Goal: Task Accomplishment & Management: Complete application form

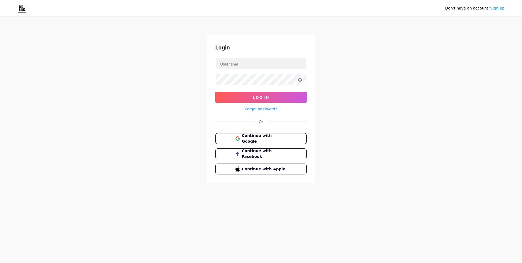
click at [498, 8] on link "Sign up" at bounding box center [498, 8] width 14 height 4
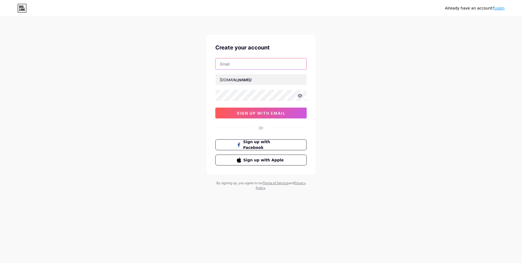
click at [256, 67] on input "text" at bounding box center [261, 64] width 91 height 11
type input "[DOMAIN_NAME][EMAIL_ADDRESS][DOMAIN_NAME]"
click at [257, 82] on input "text" at bounding box center [261, 79] width 91 height 11
type input "a"
type input "gpansor"
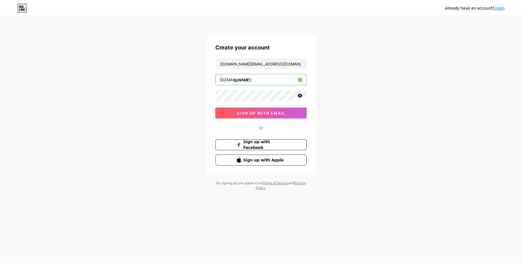
click at [301, 95] on icon at bounding box center [300, 96] width 5 height 4
click at [292, 113] on button "sign up with email" at bounding box center [260, 113] width 91 height 11
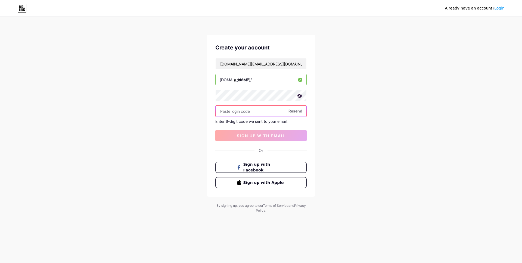
paste input "959775"
type input "959775"
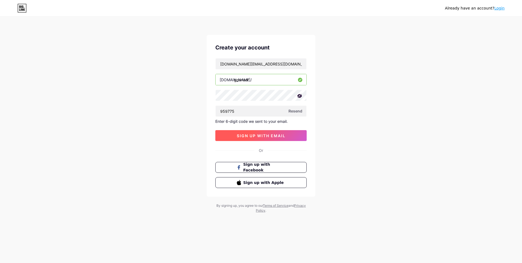
click at [257, 138] on button "sign up with email" at bounding box center [260, 135] width 91 height 11
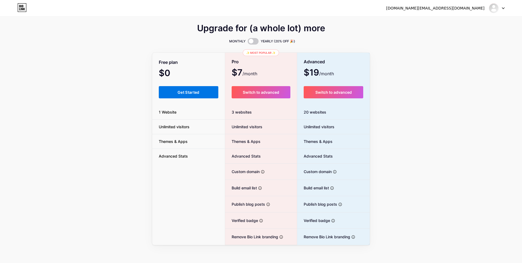
click at [201, 91] on button "Get Started" at bounding box center [189, 92] width 60 height 12
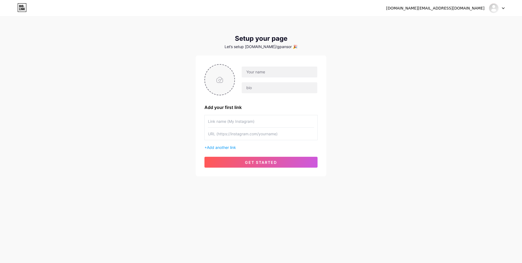
click at [227, 81] on input "file" at bounding box center [219, 80] width 29 height 30
type input "C:\fakepath\logo_ansor.png"
click at [224, 83] on img at bounding box center [220, 79] width 30 height 31
click at [230, 69] on circle at bounding box center [232, 68] width 6 height 6
click at [226, 79] on input "file" at bounding box center [219, 80] width 29 height 30
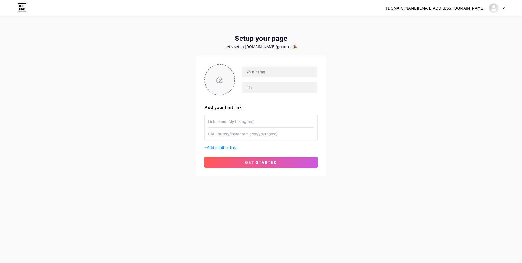
type input "C:\fakepath\logo_gp_ansor.jpg"
click at [232, 67] on circle at bounding box center [232, 68] width 6 height 6
click at [222, 82] on input "file" at bounding box center [219, 80] width 29 height 30
type input "C:\fakepath\New Project.jpg"
click at [264, 71] on input "text" at bounding box center [280, 72] width 76 height 11
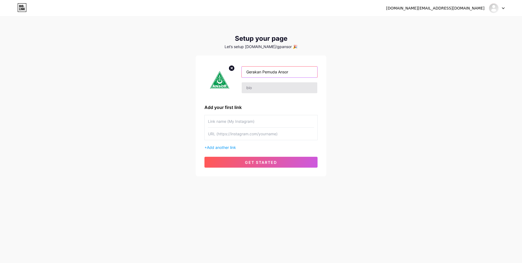
type input "Gerakan Pemuda Ansor"
click at [283, 86] on input "text" at bounding box center [280, 87] width 76 height 11
paste input "Pimpinan Pusat Gerakan Pemuda Ansor | [PERSON_NAME]"
type input "Pimpinan Pusat Gerakan Pemuda Ansor | [PERSON_NAME]"
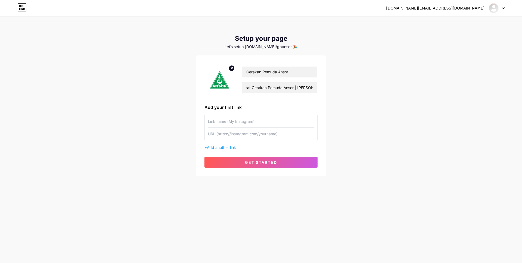
scroll to position [0, 0]
click at [275, 124] on input "text" at bounding box center [261, 121] width 106 height 12
click at [248, 124] on input "text" at bounding box center [261, 121] width 106 height 12
click at [211, 122] on input "website" at bounding box center [261, 121] width 106 height 12
type input "Website"
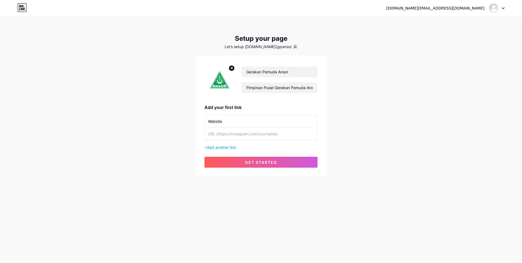
click at [262, 135] on input "text" at bounding box center [261, 134] width 106 height 12
paste input "[URL][DOMAIN_NAME]"
type input "[URL][DOMAIN_NAME]"
click at [229, 146] on span "Add another link" at bounding box center [221, 147] width 29 height 5
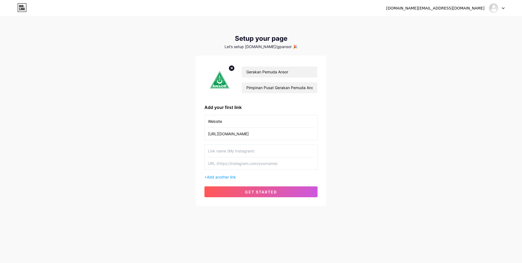
click at [248, 151] on input "text" at bounding box center [261, 151] width 106 height 12
type input "Instagram"
click at [236, 122] on input "Website" at bounding box center [261, 121] width 106 height 12
type input "Website"
click at [227, 162] on input "text" at bounding box center [261, 164] width 106 height 12
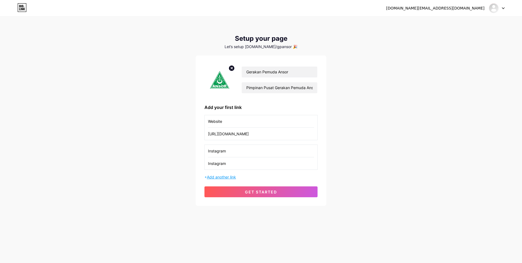
type input "Instagram"
click at [226, 177] on span "Add another link" at bounding box center [221, 177] width 29 height 5
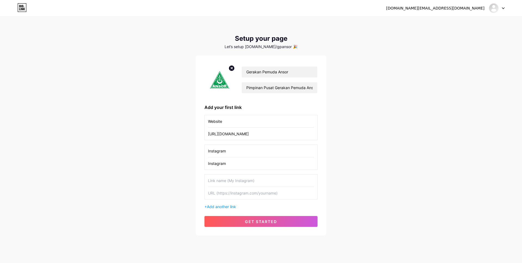
click at [227, 166] on input "Instagram" at bounding box center [261, 164] width 106 height 12
paste input "[URL][DOMAIN_NAME][DOMAIN_NAME]"
type input "[URL][DOMAIN_NAME][DOMAIN_NAME]"
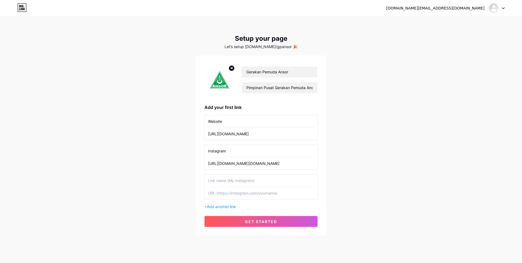
click at [242, 183] on input "text" at bounding box center [261, 181] width 106 height 12
click at [237, 194] on input "text" at bounding box center [261, 193] width 106 height 12
paste input "[URL][DOMAIN_NAME]"
type input "[URL][DOMAIN_NAME]"
click at [238, 179] on input "text" at bounding box center [261, 181] width 106 height 12
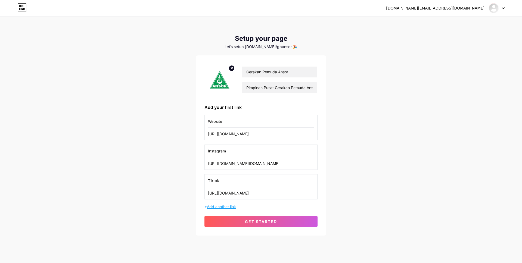
type input "Tiktok"
click at [229, 205] on span "Add another link" at bounding box center [221, 207] width 29 height 5
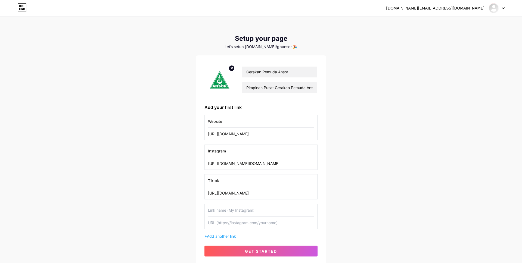
click at [224, 183] on input "Tiktok" at bounding box center [261, 181] width 106 height 12
click at [220, 208] on input "text" at bounding box center [261, 210] width 106 height 12
click at [223, 223] on input "text" at bounding box center [261, 223] width 106 height 12
paste input "[URL][DOMAIN_NAME]"
type input "[URL][DOMAIN_NAME]"
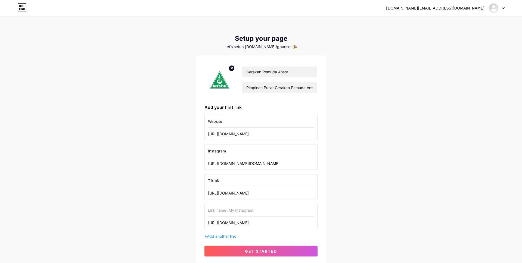
click at [226, 212] on input "text" at bounding box center [261, 210] width 106 height 12
type input "Facebook"
click at [228, 236] on span "Add another link" at bounding box center [221, 236] width 29 height 5
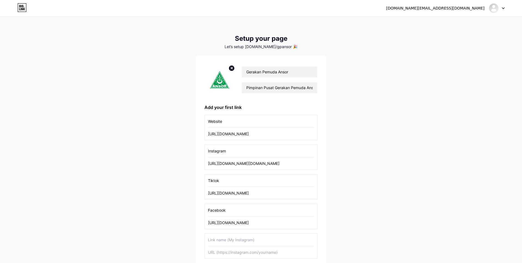
click at [222, 239] on input "text" at bounding box center [261, 240] width 106 height 12
type input "Twitter / X"
click at [247, 254] on input "text" at bounding box center [261, 253] width 106 height 12
paste input "[URL][DOMAIN_NAME]"
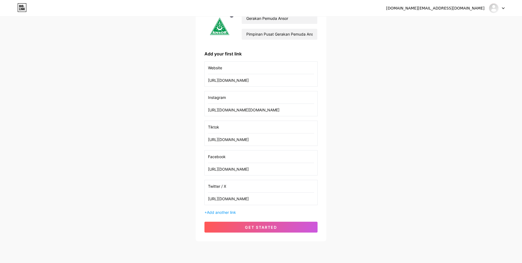
scroll to position [56, 0]
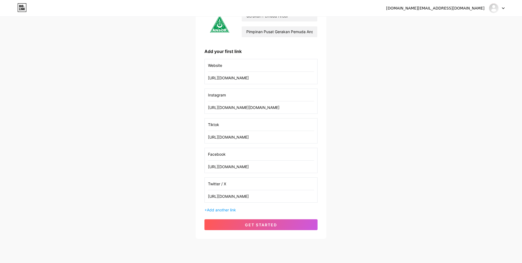
type input "[URL][DOMAIN_NAME]"
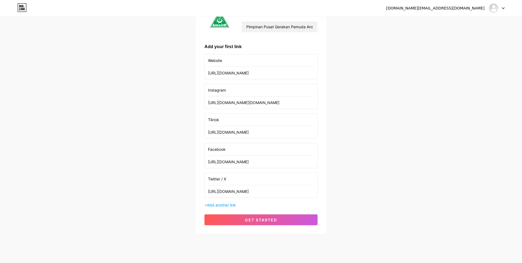
click at [254, 75] on input "[URL][DOMAIN_NAME]" at bounding box center [261, 73] width 106 height 12
type input "[URL][DOMAIN_NAME]"
click at [294, 104] on input "[URL][DOMAIN_NAME][DOMAIN_NAME]" at bounding box center [261, 103] width 106 height 12
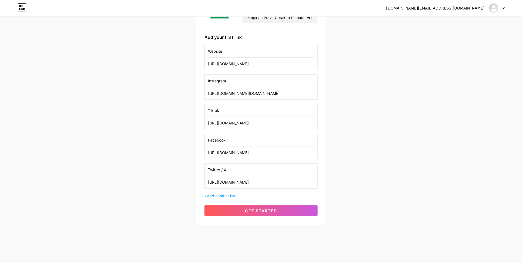
scroll to position [71, 0]
type input "[URL][DOMAIN_NAME][DOMAIN_NAME]"
click at [259, 208] on span "get started" at bounding box center [261, 210] width 32 height 5
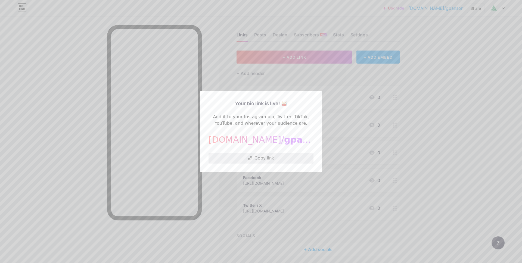
click at [275, 159] on button "Copy link" at bounding box center [261, 158] width 105 height 11
click at [275, 159] on button "Copied!" at bounding box center [261, 158] width 105 height 11
click at [354, 114] on div at bounding box center [261, 131] width 522 height 263
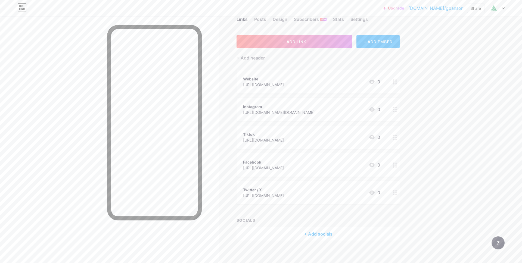
scroll to position [20, 0]
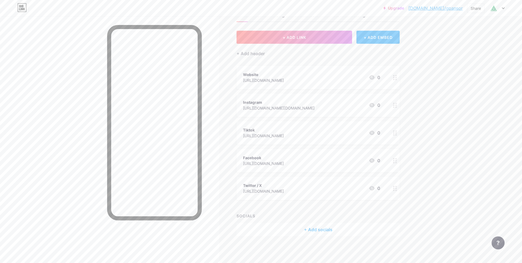
click at [315, 228] on div "+ Add socials" at bounding box center [318, 229] width 163 height 13
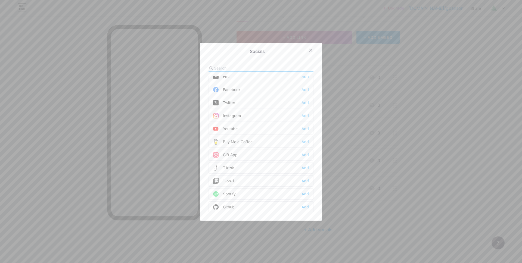
scroll to position [0, 0]
click at [305, 119] on div "Add" at bounding box center [305, 120] width 7 height 5
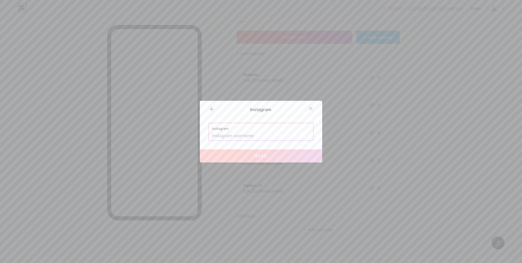
click at [270, 134] on input "text" at bounding box center [261, 135] width 98 height 9
click at [312, 107] on icon at bounding box center [311, 108] width 4 height 4
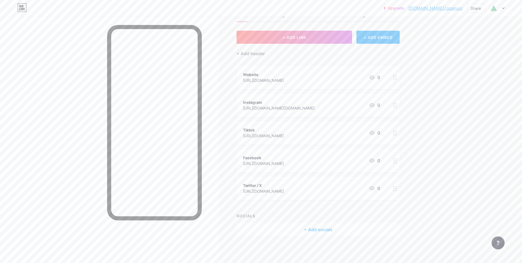
click at [395, 77] on icon at bounding box center [395, 77] width 4 height 5
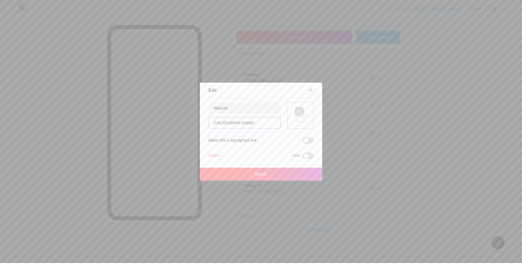
click at [252, 124] on input "[URL][DOMAIN_NAME]" at bounding box center [245, 123] width 72 height 11
click at [310, 90] on icon at bounding box center [311, 90] width 4 height 4
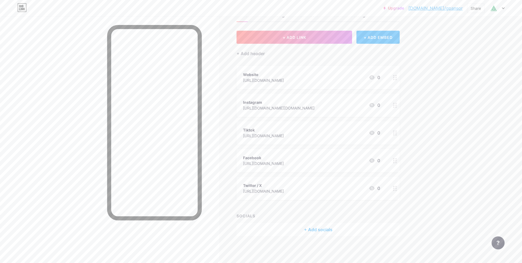
click at [396, 106] on icon at bounding box center [395, 105] width 4 height 5
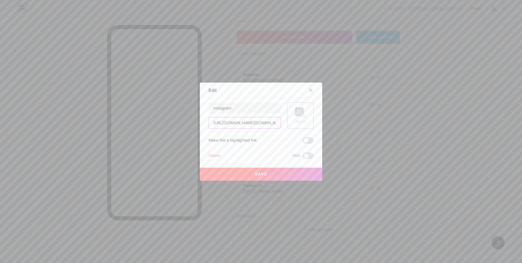
click at [269, 125] on input "[URL][DOMAIN_NAME][DOMAIN_NAME]" at bounding box center [245, 123] width 72 height 11
click at [311, 91] on icon at bounding box center [311, 90] width 3 height 3
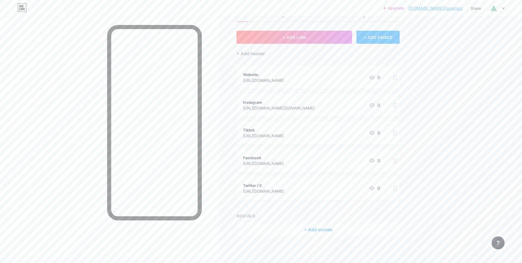
click at [395, 131] on icon at bounding box center [395, 133] width 4 height 5
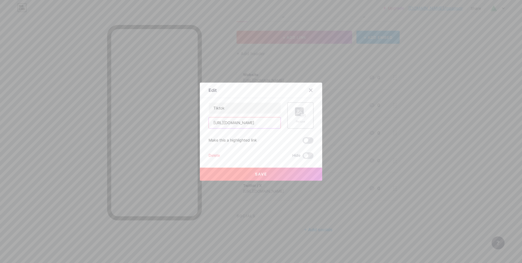
click at [261, 123] on input "[URL][DOMAIN_NAME]" at bounding box center [245, 123] width 72 height 11
click at [311, 90] on icon at bounding box center [311, 90] width 4 height 4
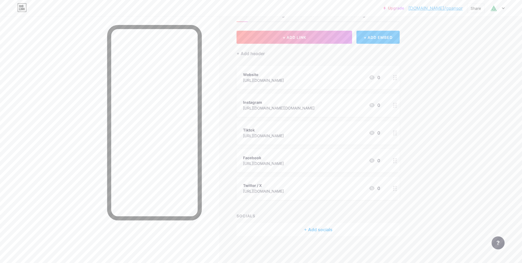
click at [396, 164] on div at bounding box center [395, 160] width 9 height 23
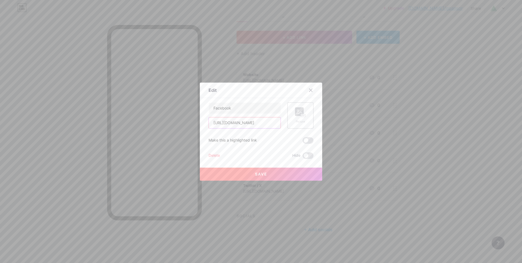
click at [248, 122] on input "[URL][DOMAIN_NAME]" at bounding box center [245, 123] width 72 height 11
click at [312, 89] on icon at bounding box center [311, 90] width 3 height 3
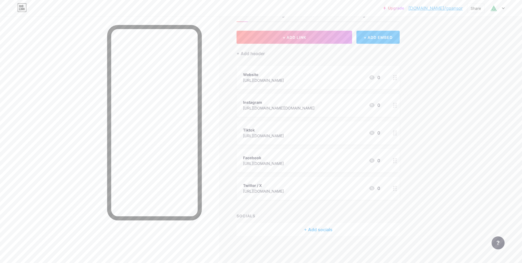
click at [394, 161] on circle at bounding box center [393, 160] width 1 height 1
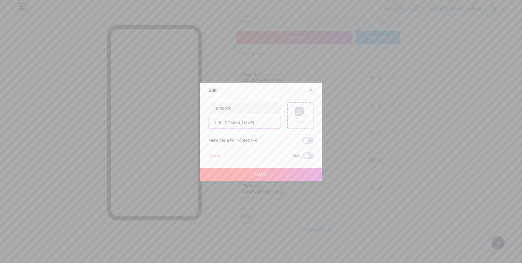
click at [257, 124] on input "[URL][DOMAIN_NAME]" at bounding box center [245, 123] width 72 height 11
click at [347, 147] on div at bounding box center [261, 131] width 522 height 263
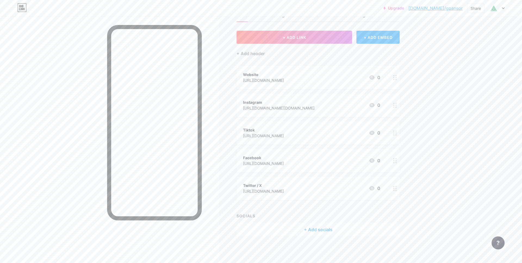
click at [396, 189] on icon at bounding box center [395, 188] width 4 height 5
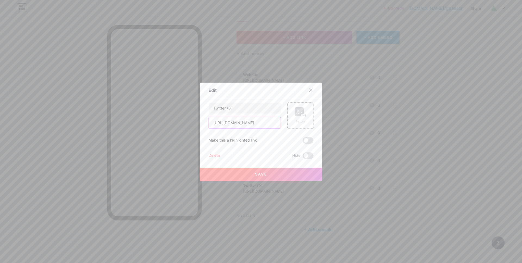
click at [255, 125] on input "[URL][DOMAIN_NAME]" at bounding box center [245, 123] width 72 height 11
click at [390, 131] on div at bounding box center [261, 131] width 522 height 263
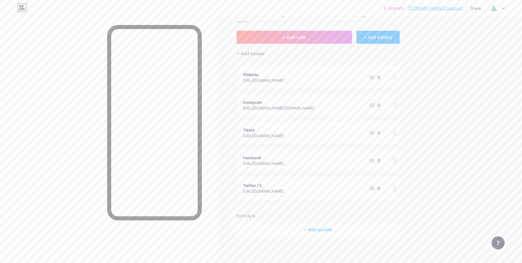
click at [390, 131] on div "Tiktok [URL][DOMAIN_NAME] 0" at bounding box center [318, 132] width 163 height 23
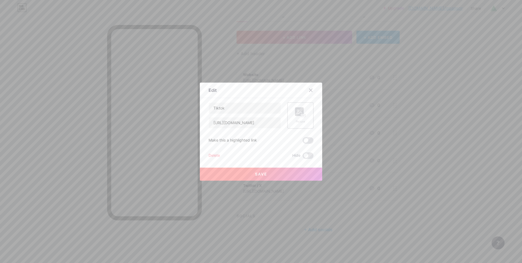
click at [417, 33] on div at bounding box center [261, 131] width 522 height 263
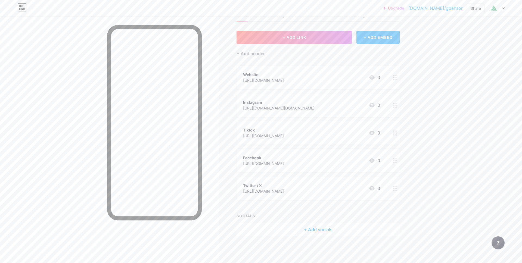
click at [395, 76] on icon at bounding box center [395, 77] width 4 height 5
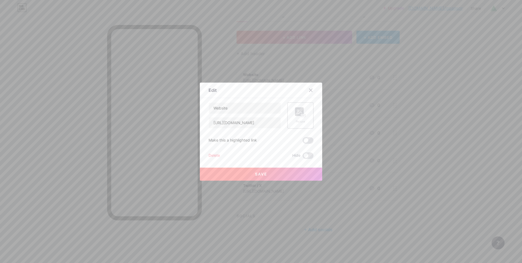
click at [267, 181] on button "Save" at bounding box center [261, 174] width 122 height 13
drag, startPoint x: 267, startPoint y: 181, endPoint x: 271, endPoint y: 175, distance: 7.4
click at [271, 175] on button "Save" at bounding box center [261, 174] width 122 height 13
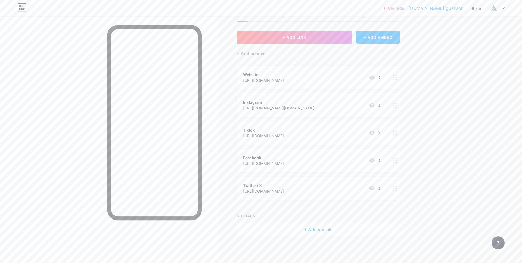
click at [311, 90] on span "Website [URL][DOMAIN_NAME] 0 Instagram [URL][DOMAIN_NAME][DOMAIN_NAME] 0 Tiktok…" at bounding box center [318, 133] width 163 height 134
click at [396, 76] on icon at bounding box center [395, 77] width 4 height 5
click at [217, 156] on div "Delete" at bounding box center [214, 156] width 11 height 7
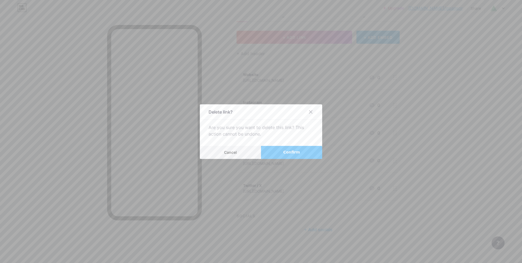
click at [290, 151] on span "Confirm" at bounding box center [292, 153] width 17 height 6
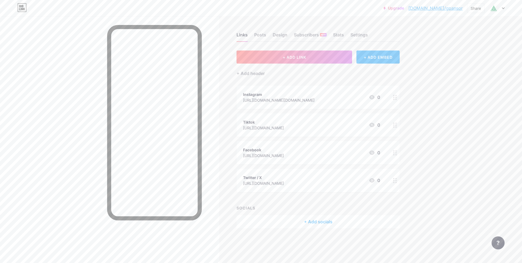
click at [396, 97] on circle at bounding box center [396, 97] width 1 height 1
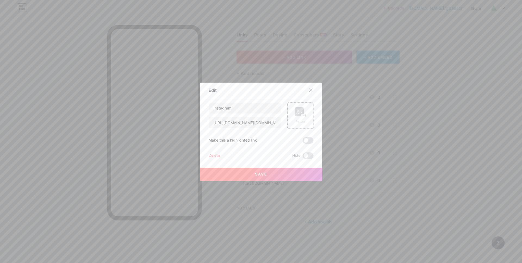
click at [215, 156] on div "Delete" at bounding box center [214, 156] width 11 height 7
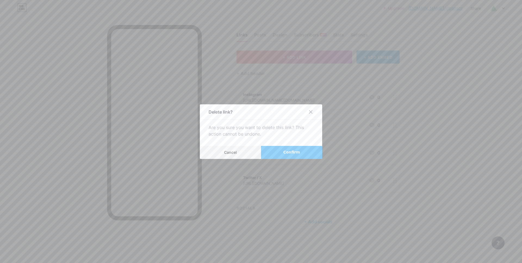
click at [286, 153] on span "Confirm" at bounding box center [292, 153] width 17 height 6
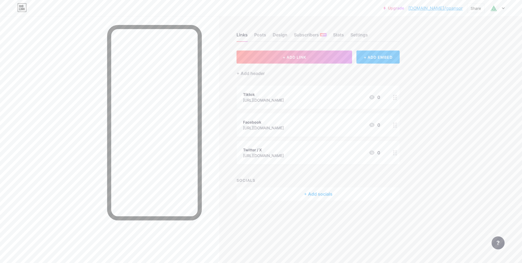
click at [394, 99] on circle at bounding box center [393, 99] width 1 height 1
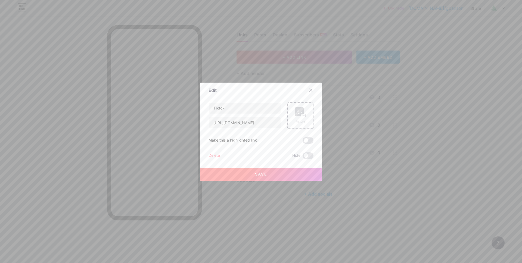
click at [218, 155] on div "Delete" at bounding box center [214, 156] width 11 height 7
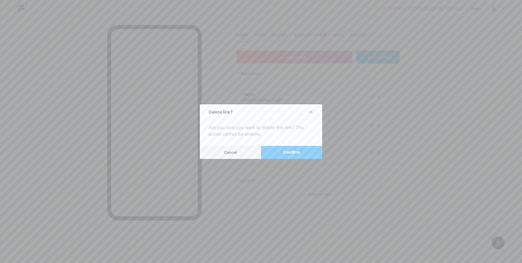
click at [282, 151] on button "Confirm" at bounding box center [291, 152] width 61 height 13
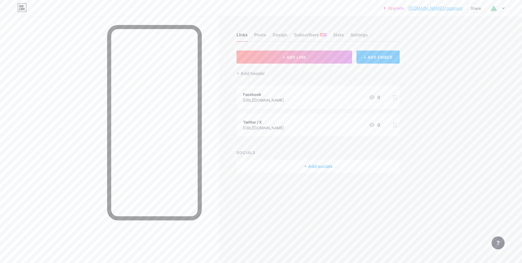
click at [395, 97] on circle at bounding box center [393, 97] width 1 height 1
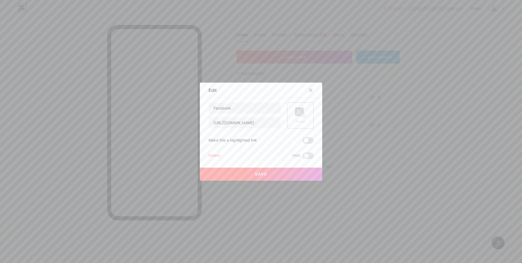
click at [216, 156] on div "Delete" at bounding box center [214, 156] width 11 height 7
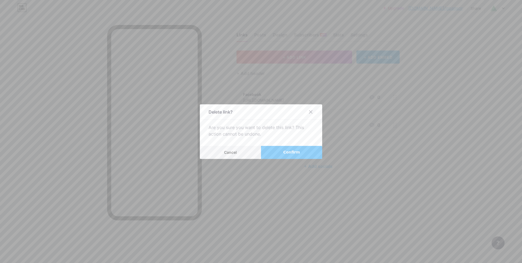
click at [285, 150] on span "Confirm" at bounding box center [292, 153] width 17 height 6
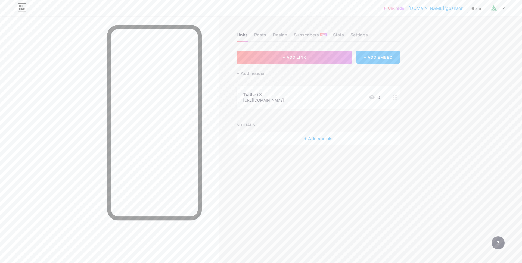
click at [392, 97] on div at bounding box center [395, 97] width 9 height 23
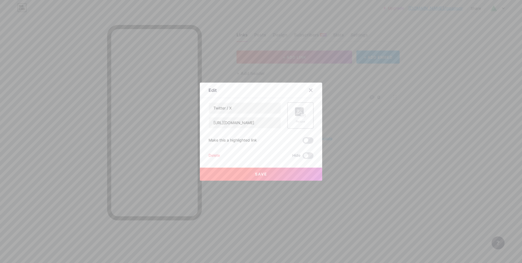
click at [211, 159] on div "Save" at bounding box center [261, 170] width 122 height 22
click at [217, 154] on div "Delete" at bounding box center [214, 156] width 11 height 7
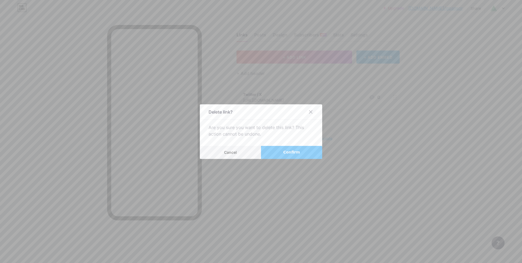
click at [285, 151] on span "Confirm" at bounding box center [292, 153] width 17 height 6
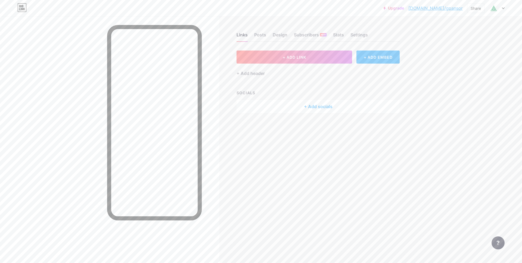
click at [324, 108] on div "+ Add socials" at bounding box center [318, 106] width 163 height 13
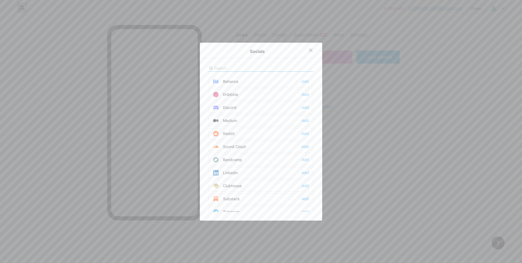
scroll to position [146, 0]
click at [242, 69] on input "text" at bounding box center [244, 68] width 60 height 6
type input "you"
click at [307, 81] on div "Add" at bounding box center [305, 81] width 7 height 5
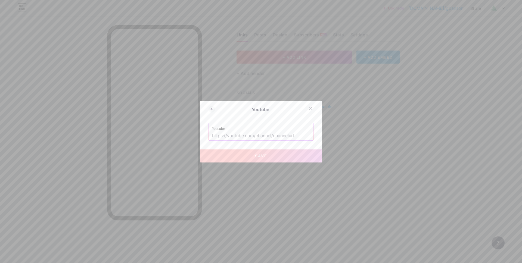
click at [279, 136] on input "text" at bounding box center [261, 135] width 98 height 9
paste input "[URL][DOMAIN_NAME]"
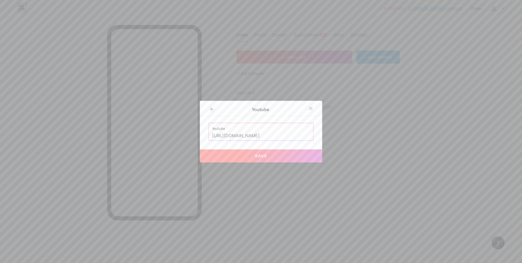
type input "[URL][DOMAIN_NAME]"
click at [278, 156] on button "Save" at bounding box center [261, 156] width 122 height 13
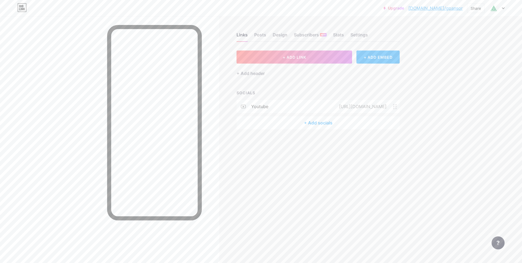
click at [394, 107] on icon at bounding box center [395, 106] width 4 height 5
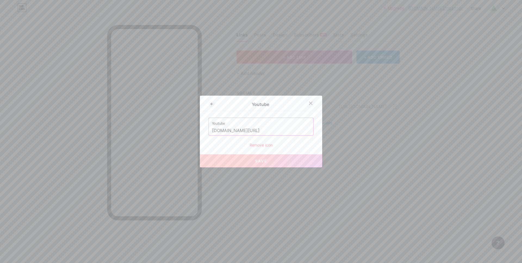
click at [312, 103] on icon at bounding box center [311, 103] width 4 height 4
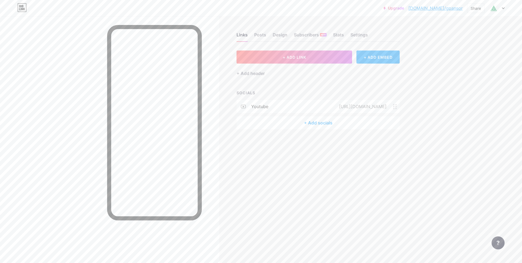
click at [328, 122] on div "+ Add socials" at bounding box center [318, 122] width 163 height 13
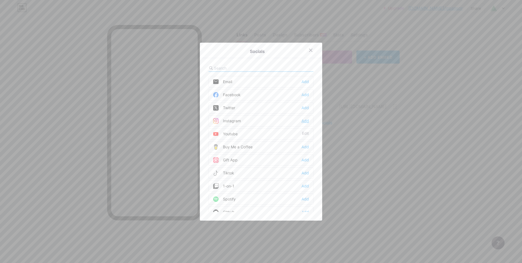
click at [305, 121] on div "Add" at bounding box center [305, 120] width 7 height 5
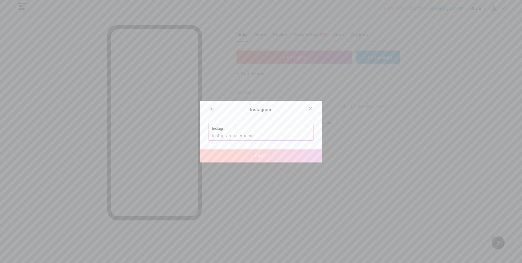
click at [261, 135] on input "text" at bounding box center [261, 135] width 98 height 9
paste input "gp.ansor"
click at [297, 156] on button "Save" at bounding box center [261, 156] width 122 height 13
type input "[URL][DOMAIN_NAME][DOMAIN_NAME]"
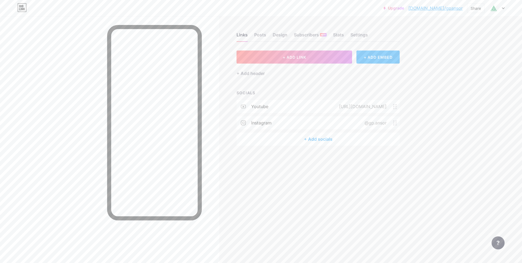
click at [325, 139] on div "+ Add socials" at bounding box center [318, 139] width 163 height 13
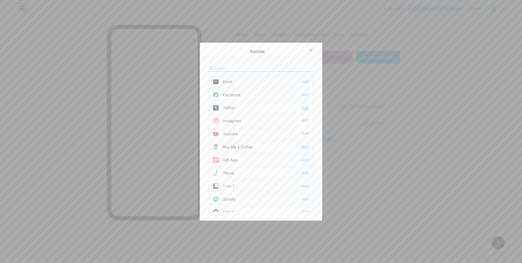
click at [305, 107] on div "Add" at bounding box center [305, 107] width 7 height 5
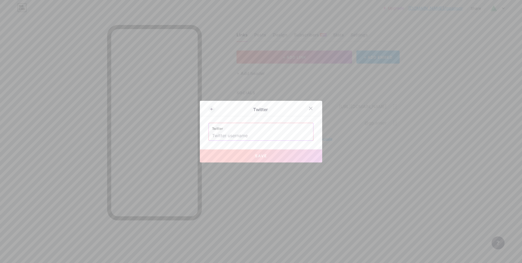
click at [272, 134] on input "text" at bounding box center [261, 135] width 98 height 9
paste input "Official_Ansor"
click at [283, 152] on button "Save" at bounding box center [261, 156] width 122 height 13
type input "[URL][DOMAIN_NAME]"
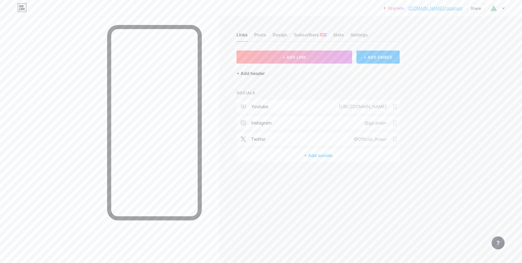
click at [263, 75] on div "+ Add header" at bounding box center [251, 73] width 28 height 7
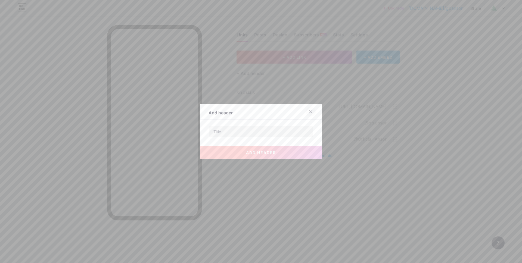
click at [312, 110] on icon at bounding box center [311, 112] width 4 height 4
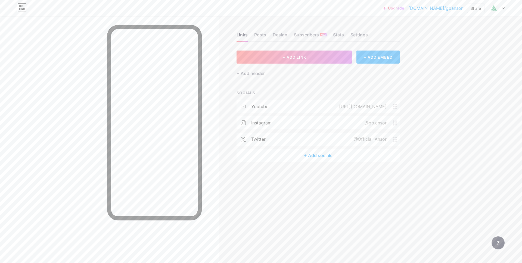
click at [316, 154] on div "+ Add socials" at bounding box center [318, 155] width 163 height 13
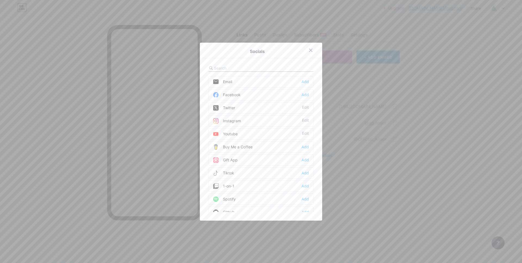
scroll to position [2, 0]
click at [308, 93] on div "Add" at bounding box center [305, 92] width 7 height 5
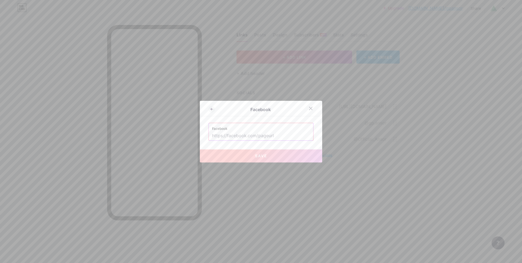
click at [266, 136] on input "text" at bounding box center [261, 135] width 98 height 9
paste input "[URL][DOMAIN_NAME]"
type input "[URL][DOMAIN_NAME]"
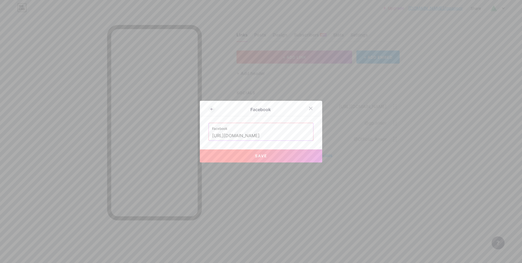
click at [277, 155] on button "Save" at bounding box center [261, 156] width 122 height 13
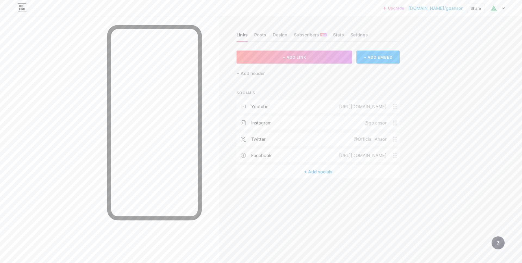
click at [323, 171] on div "+ Add socials" at bounding box center [318, 171] width 163 height 13
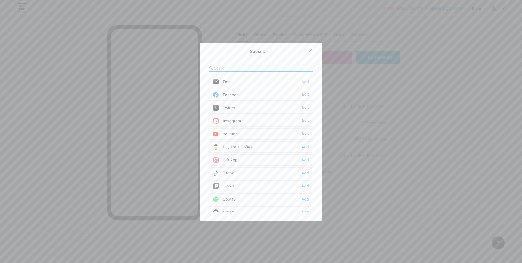
click at [267, 67] on div at bounding box center [261, 68] width 105 height 7
click at [257, 69] on input "text" at bounding box center [244, 68] width 60 height 6
type input "t"
click at [252, 133] on div "Tiktok Add" at bounding box center [261, 133] width 105 height 11
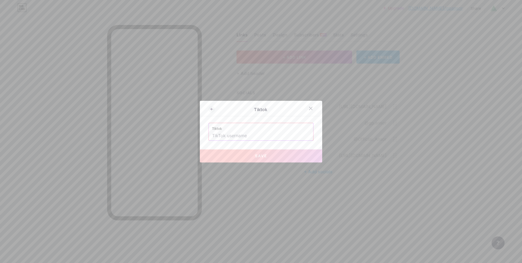
click at [252, 136] on input "text" at bounding box center [261, 135] width 98 height 9
paste input "@gpansor1934"
click at [274, 157] on button "Save" at bounding box center [261, 156] width 122 height 13
type input "[URL][DOMAIN_NAME]"
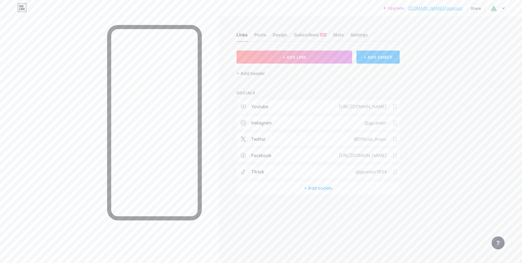
click at [322, 186] on div "+ Add socials" at bounding box center [318, 188] width 163 height 13
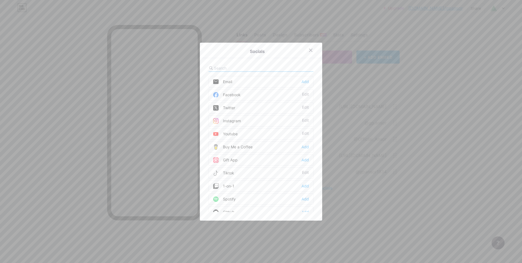
click at [256, 66] on input "text" at bounding box center [244, 68] width 60 height 6
type input "we"
click at [307, 82] on div "Add" at bounding box center [305, 81] width 7 height 5
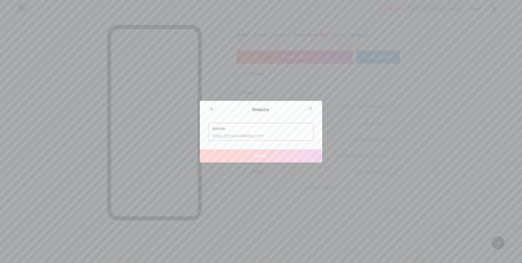
click at [265, 131] on input "text" at bounding box center [261, 135] width 98 height 9
paste input "[URL][DOMAIN_NAME]"
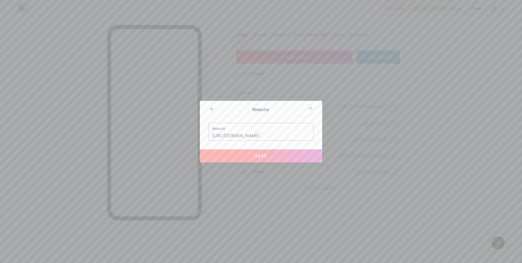
type input "[URL][DOMAIN_NAME]"
click at [283, 160] on button "Save" at bounding box center [261, 156] width 122 height 13
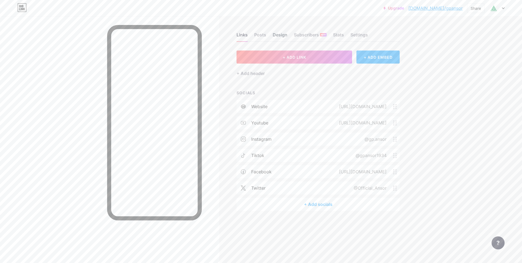
click at [281, 36] on div "Design" at bounding box center [280, 37] width 15 height 10
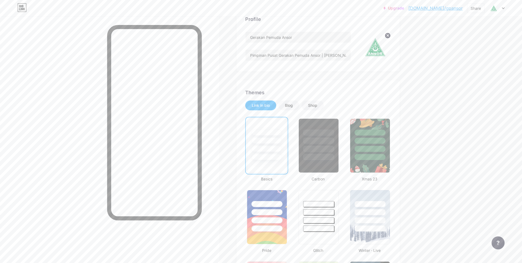
scroll to position [44, 0]
click at [293, 105] on div "Blog" at bounding box center [289, 105] width 8 height 5
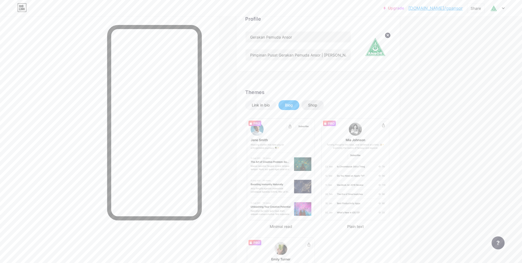
click at [315, 107] on div "Shop" at bounding box center [312, 105] width 9 height 5
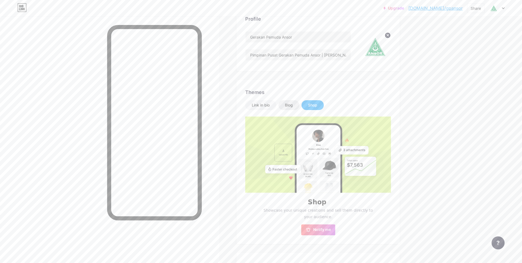
click at [293, 107] on div "Blog" at bounding box center [289, 105] width 8 height 5
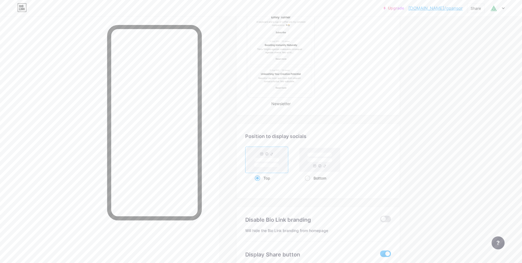
scroll to position [287, 0]
click at [315, 161] on rect at bounding box center [319, 160] width 25 height 4
click at [309, 183] on input "Bottom" at bounding box center [307, 185] width 4 height 4
radio input "true"
click at [274, 165] on rect at bounding box center [266, 165] width 25 height 4
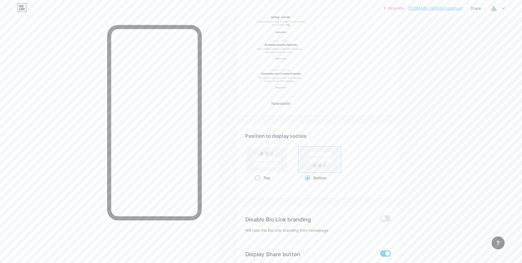
click at [258, 183] on input "Top" at bounding box center [257, 185] width 4 height 4
radio input "true"
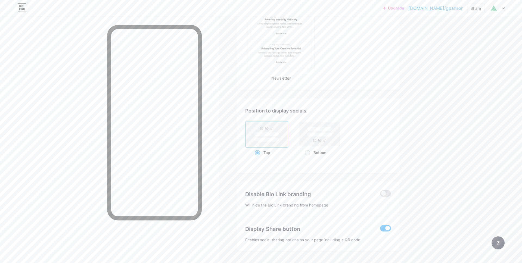
scroll to position [327, 0]
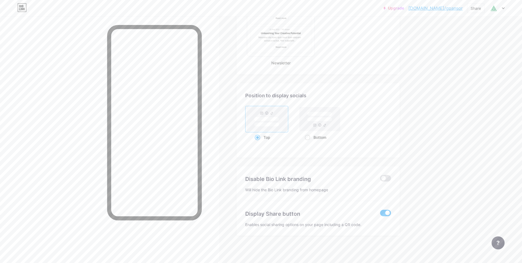
click at [386, 213] on span at bounding box center [385, 213] width 11 height 7
click at [380, 215] on input "checkbox" at bounding box center [380, 215] width 0 height 0
click at [386, 213] on span at bounding box center [385, 213] width 11 height 7
click at [380, 215] on input "checkbox" at bounding box center [380, 215] width 0 height 0
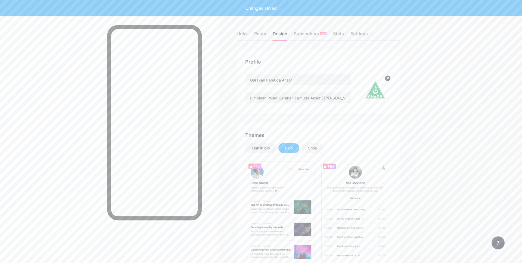
scroll to position [0, 0]
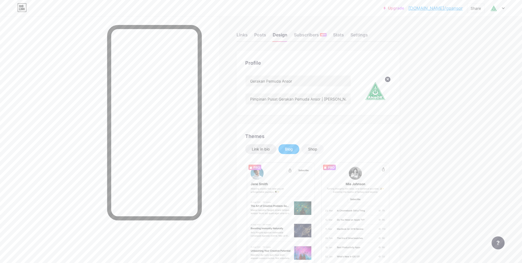
click at [268, 150] on div "Link in bio" at bounding box center [261, 149] width 18 height 5
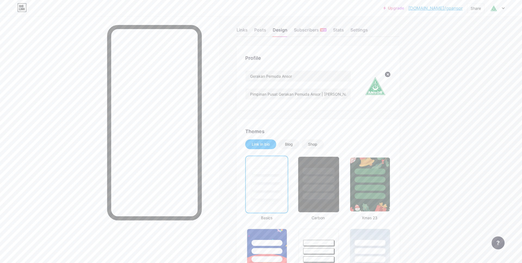
scroll to position [6, 0]
click at [306, 176] on div at bounding box center [319, 178] width 32 height 6
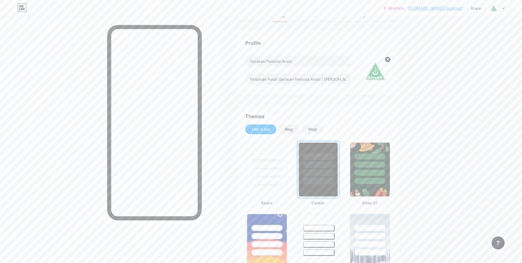
scroll to position [24, 0]
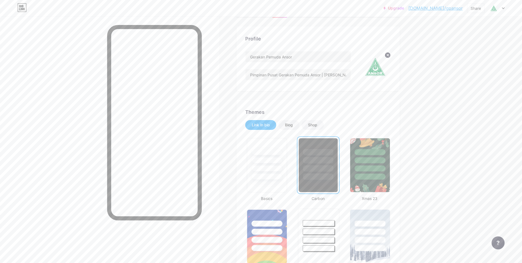
click at [323, 227] on div at bounding box center [318, 230] width 41 height 43
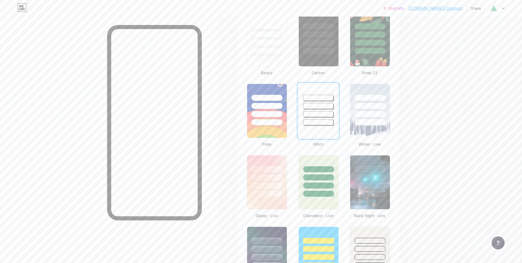
scroll to position [151, 0]
click at [328, 192] on div at bounding box center [319, 194] width 32 height 6
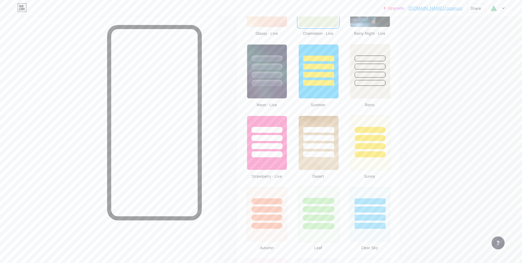
scroll to position [338, 0]
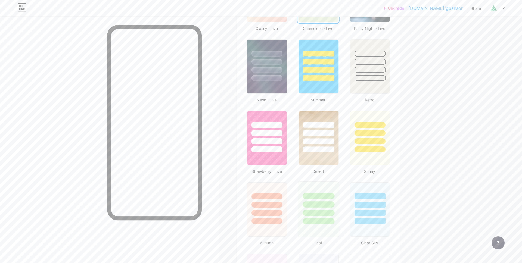
click at [318, 205] on div at bounding box center [319, 205] width 32 height 6
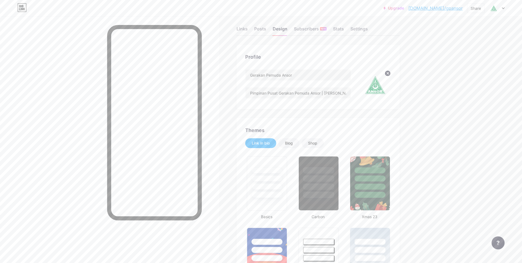
scroll to position [0, 0]
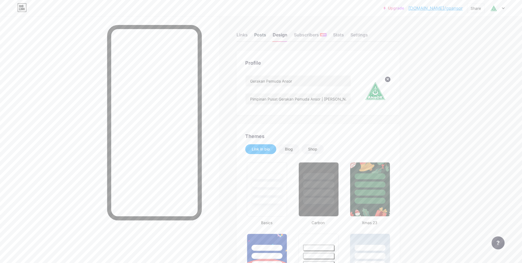
click at [260, 34] on div "Posts" at bounding box center [260, 37] width 12 height 10
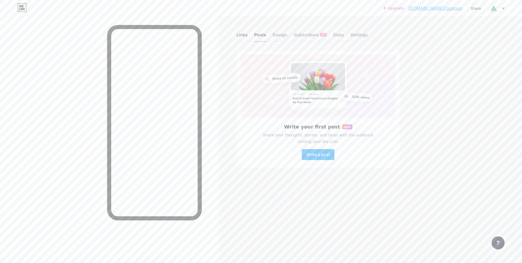
click at [245, 36] on div "Links" at bounding box center [242, 37] width 11 height 10
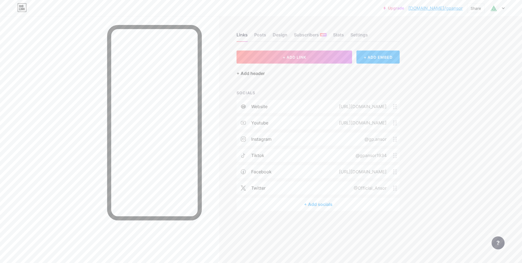
click at [260, 73] on div "+ Add header" at bounding box center [251, 73] width 28 height 7
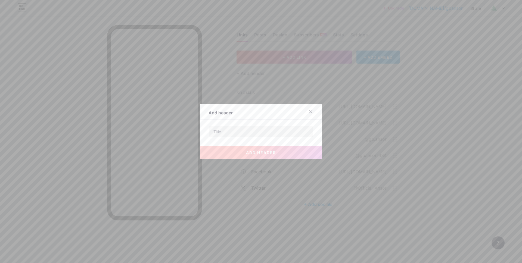
click at [270, 126] on div at bounding box center [261, 131] width 105 height 11
click at [264, 130] on input "text" at bounding box center [261, 132] width 104 height 11
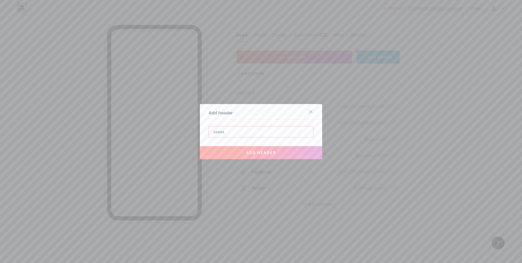
type input "aaaaa"
click at [278, 152] on button "add header" at bounding box center [261, 152] width 122 height 13
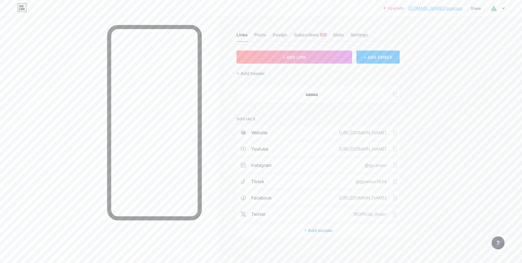
click at [395, 94] on icon at bounding box center [395, 94] width 4 height 5
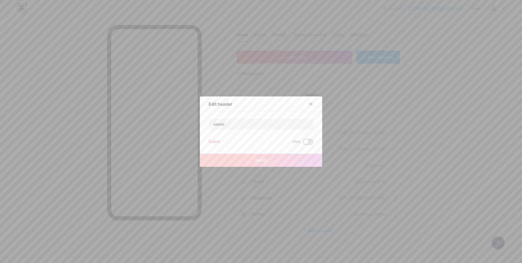
click at [219, 142] on div "Delete" at bounding box center [214, 142] width 11 height 7
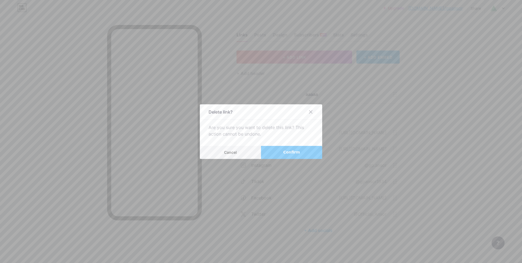
click at [292, 150] on span "Confirm" at bounding box center [292, 153] width 17 height 6
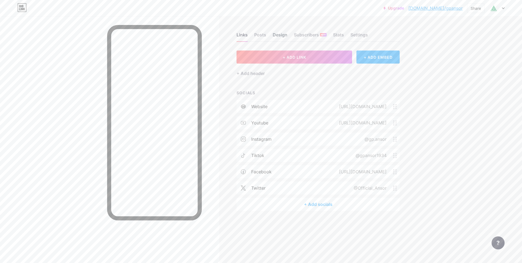
click at [277, 35] on div "Design" at bounding box center [280, 37] width 15 height 10
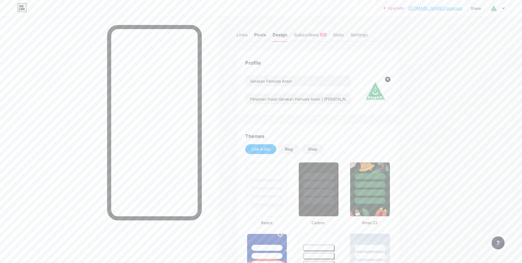
click at [258, 34] on div "Posts" at bounding box center [260, 37] width 12 height 10
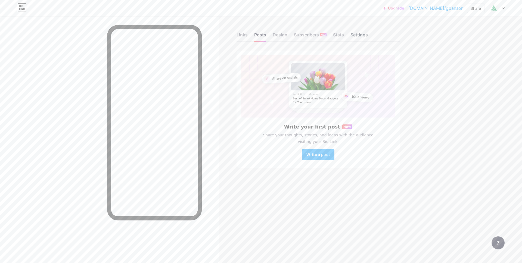
click at [361, 33] on div "Settings" at bounding box center [359, 37] width 17 height 10
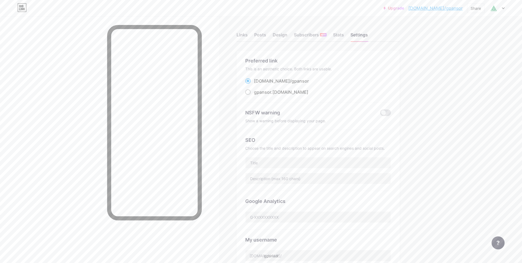
click at [248, 92] on span at bounding box center [247, 92] width 5 height 5
click at [254, 96] on input "gpansor .[DOMAIN_NAME]" at bounding box center [256, 98] width 4 height 4
radio input "true"
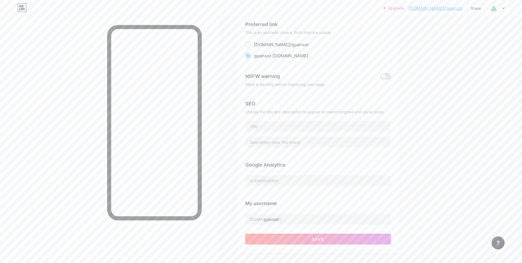
scroll to position [84, 0]
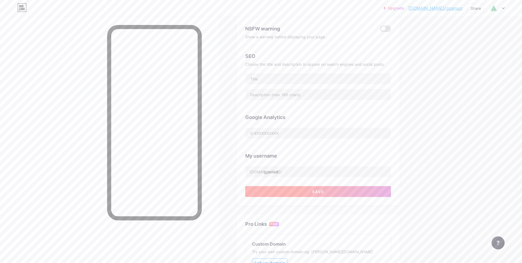
click at [304, 192] on button "Save" at bounding box center [318, 191] width 146 height 11
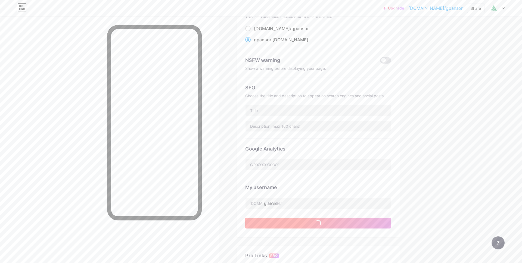
scroll to position [0, 0]
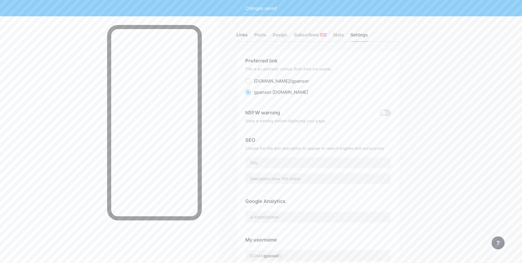
click at [244, 33] on div "Links" at bounding box center [242, 37] width 11 height 10
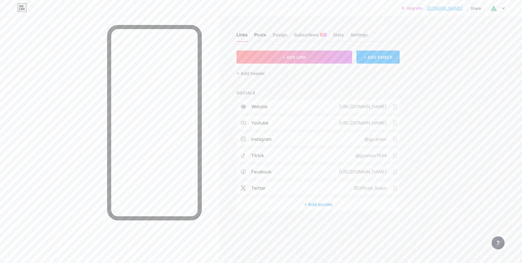
click at [258, 34] on div "Posts" at bounding box center [260, 37] width 12 height 10
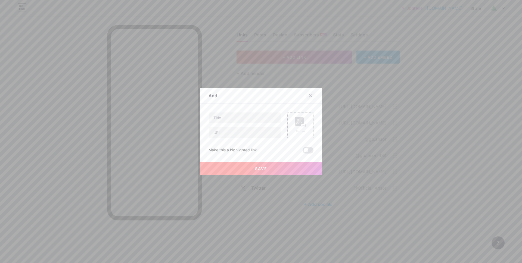
click at [312, 94] on icon at bounding box center [311, 96] width 4 height 4
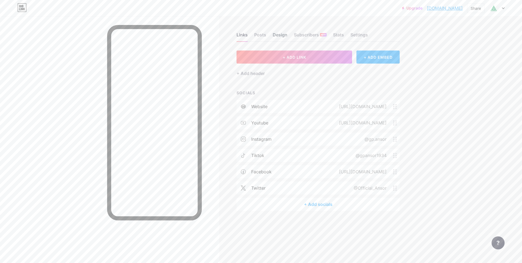
click at [280, 36] on div "Design" at bounding box center [280, 37] width 15 height 10
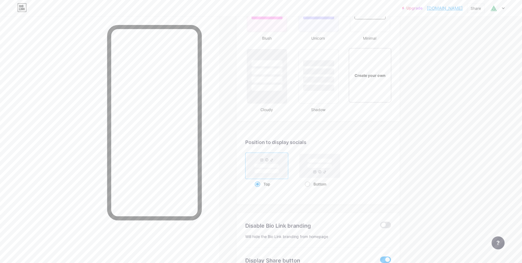
scroll to position [661, 0]
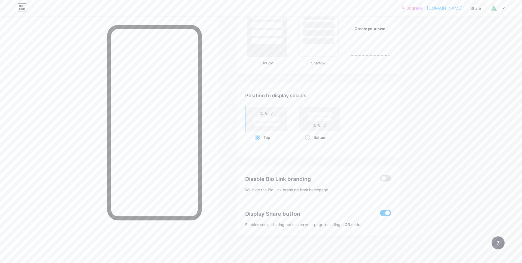
click at [307, 138] on span at bounding box center [307, 137] width 5 height 5
click at [307, 143] on input "Bottom" at bounding box center [307, 145] width 4 height 4
radio input "true"
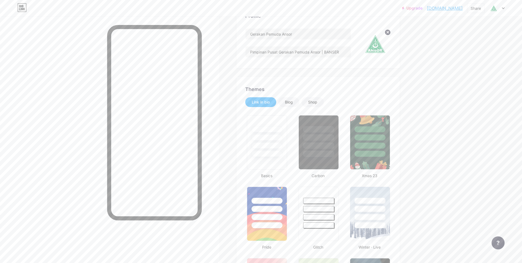
scroll to position [40, 0]
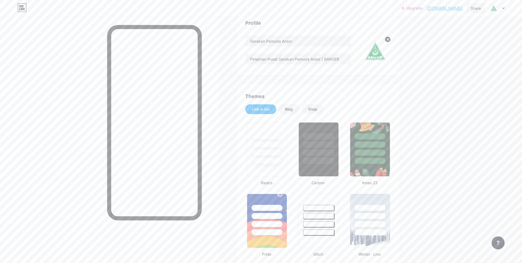
click at [477, 8] on div "Share" at bounding box center [476, 8] width 10 height 6
click at [446, 27] on div "Copy link" at bounding box center [444, 27] width 81 height 13
click at [290, 109] on div "Blog" at bounding box center [289, 109] width 8 height 5
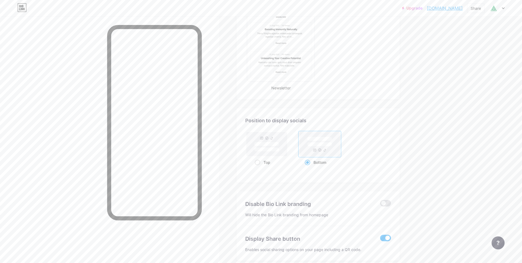
scroll to position [304, 0]
